Goal: Task Accomplishment & Management: Complete application form

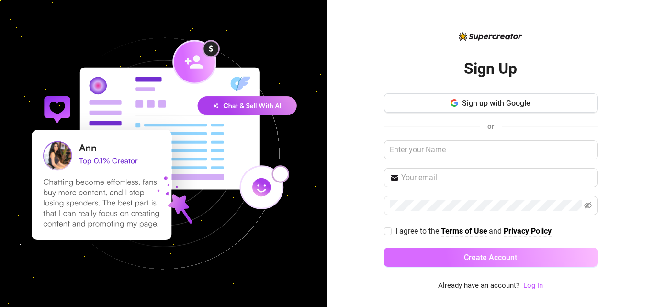
click at [436, 256] on button "Create Account" at bounding box center [491, 257] width 214 height 19
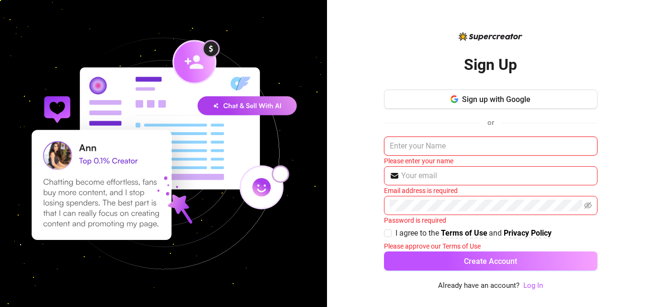
click at [433, 147] on input "text" at bounding box center [491, 146] width 214 height 19
click at [415, 147] on input "text" at bounding box center [491, 146] width 214 height 19
click at [632, 163] on div "Sign Up Sign up with Google or Please enter your name Email address is required…" at bounding box center [490, 153] width 327 height 307
click at [454, 147] on input "text" at bounding box center [491, 146] width 214 height 19
click at [612, 153] on div "Sign Up Sign up with Google or Please enter your name Email address is required…" at bounding box center [490, 153] width 327 height 307
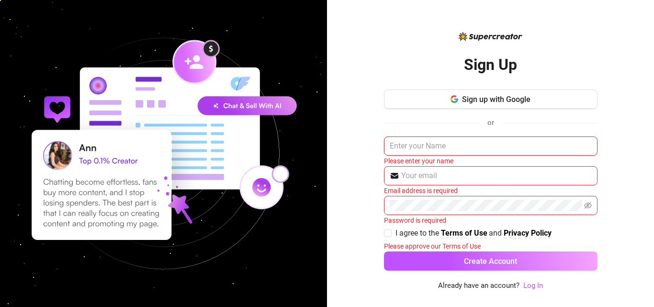
click at [429, 146] on input "text" at bounding box center [491, 146] width 214 height 19
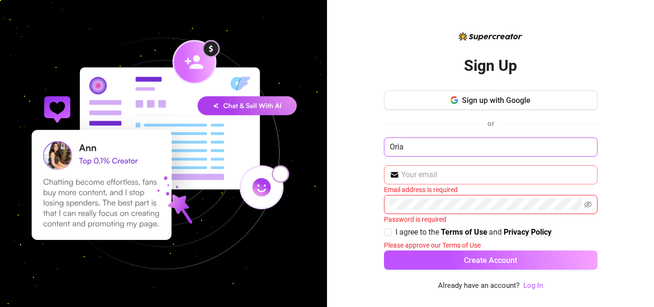
type input "Oria"
click at [425, 176] on input "text" at bounding box center [496, 174] width 191 height 11
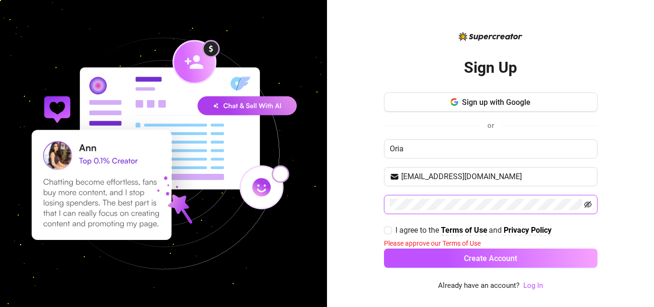
click at [588, 205] on icon "eye-invisible" at bounding box center [588, 205] width 8 height 8
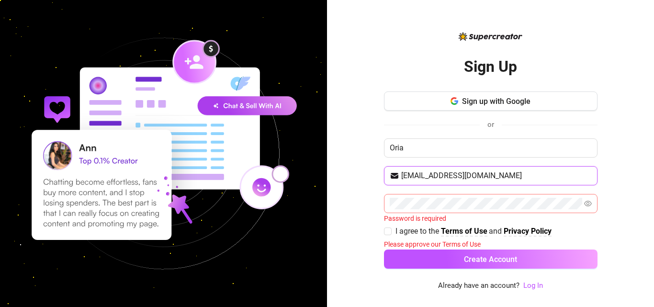
click at [517, 173] on input "[EMAIL_ADDRESS][DOMAIN_NAME]" at bounding box center [496, 175] width 191 height 11
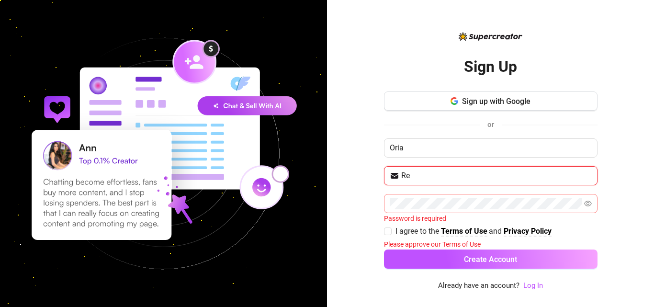
type input "R"
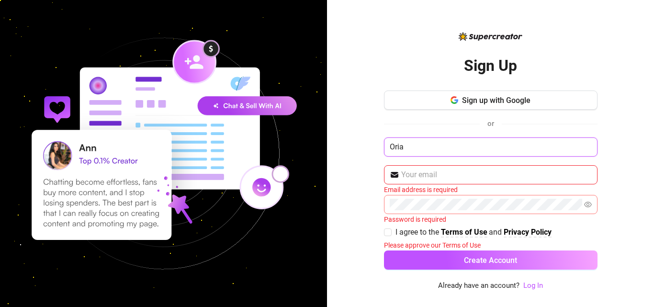
click at [419, 147] on input "Oria" at bounding box center [491, 146] width 214 height 19
type input "O"
